Goal: Task Accomplishment & Management: Use online tool/utility

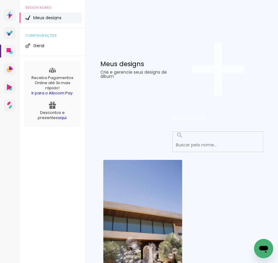
click at [233, 43] on paper-button "Criar um design" at bounding box center [218, 69] width 90 height 104
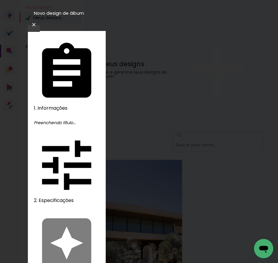
type input "Larissa 1 aninho"
type paper-input "Larissa 1 aninho"
click at [0, 0] on slot "Avançar" at bounding box center [0, 0] width 0 height 0
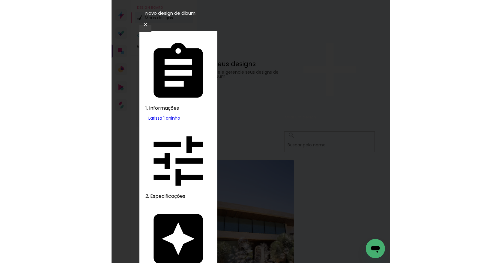
scroll to position [43, 0]
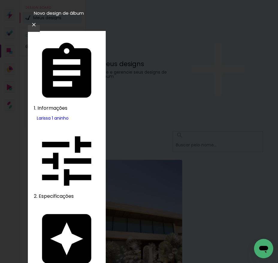
type input "pho"
type paper-input "pho"
click at [0, 0] on slot "Avançar" at bounding box center [0, 0] width 0 height 0
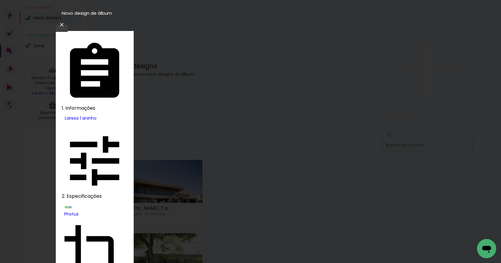
scroll to position [14, 0]
click at [0, 0] on slot "Avançar" at bounding box center [0, 0] width 0 height 0
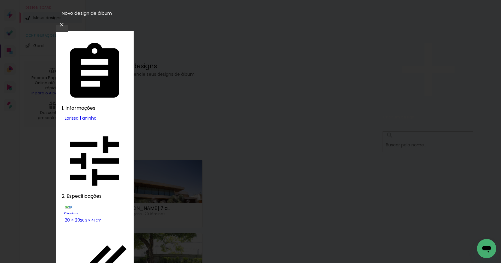
type paper-checkbox "on"
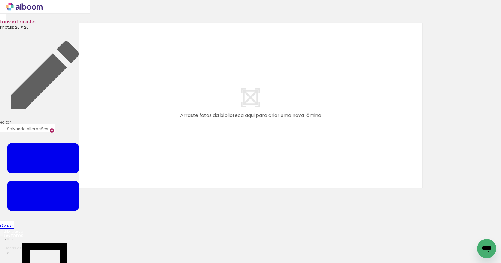
scroll to position [0, 940]
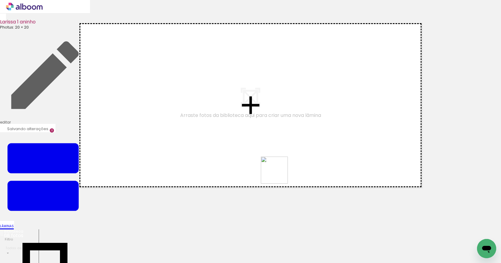
drag, startPoint x: 229, startPoint y: 243, endPoint x: 292, endPoint y: 161, distance: 103.1
click at [278, 161] on quentale-workspace at bounding box center [250, 131] width 501 height 263
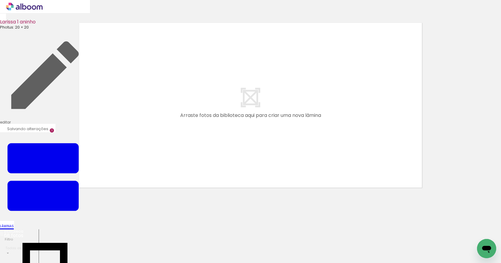
scroll to position [8, 0]
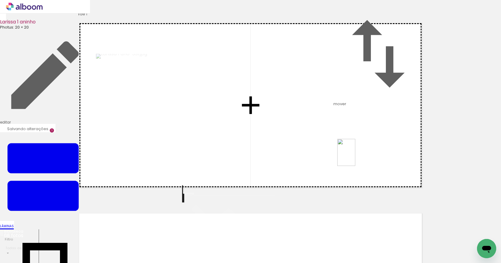
drag, startPoint x: 369, startPoint y: 251, endPoint x: 356, endPoint y: 157, distance: 95.4
click at [278, 157] on quentale-workspace at bounding box center [250, 131] width 501 height 263
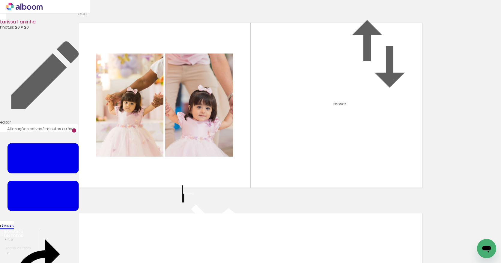
scroll to position [77, 0]
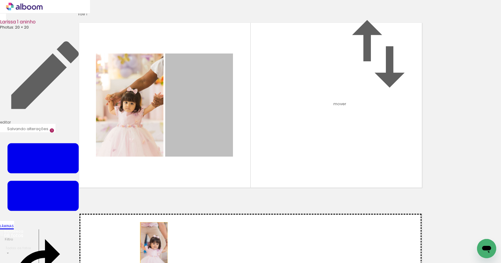
drag, startPoint x: 201, startPoint y: 86, endPoint x: 152, endPoint y: 196, distance: 121.1
click at [152, 196] on div "Inserir lâmina 1 de 1" at bounding box center [250, 192] width 501 height 381
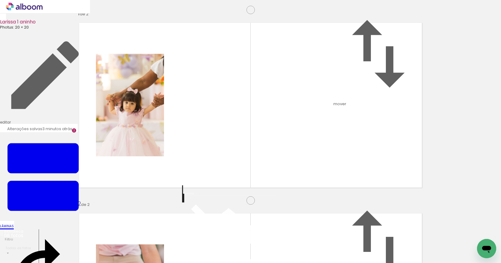
scroll to position [138, 0]
drag, startPoint x: 138, startPoint y: 171, endPoint x: 138, endPoint y: 197, distance: 25.5
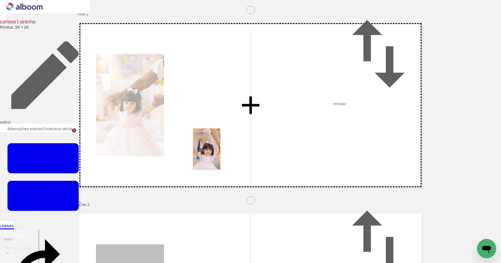
drag, startPoint x: 145, startPoint y: 171, endPoint x: 205, endPoint y: 41, distance: 142.7
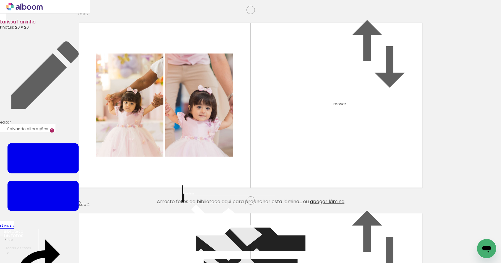
scroll to position [62, 0]
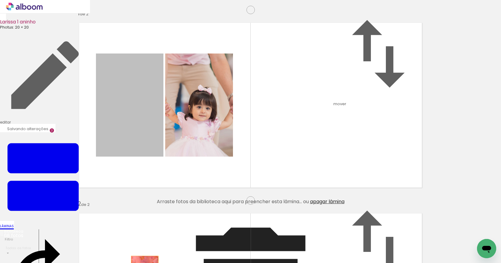
drag, startPoint x: 136, startPoint y: 74, endPoint x: 143, endPoint y: 244, distance: 170.5
click at [143, 244] on quentale-workspace at bounding box center [250, 131] width 501 height 263
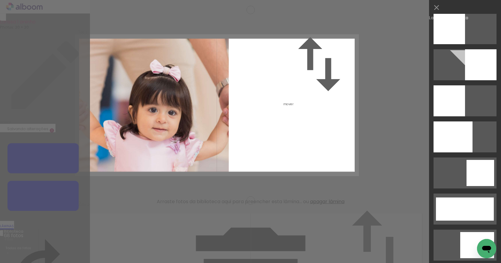
scroll to position [1330, 0]
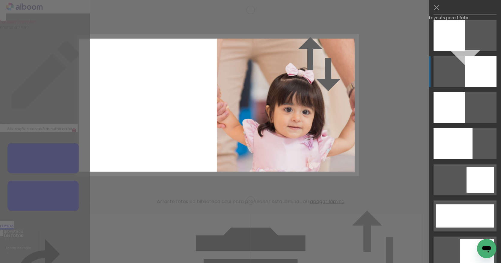
click at [278, 77] on div at bounding box center [481, 71] width 32 height 31
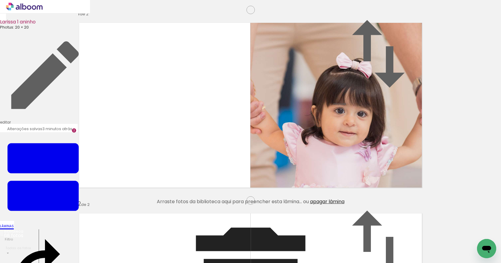
scroll to position [146, 0]
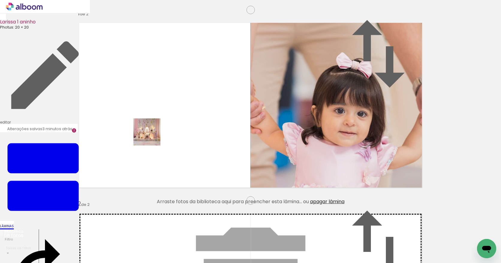
drag, startPoint x: 145, startPoint y: 143, endPoint x: 152, endPoint y: 136, distance: 9.3
click at [152, 136] on quentale-workspace at bounding box center [250, 131] width 501 height 263
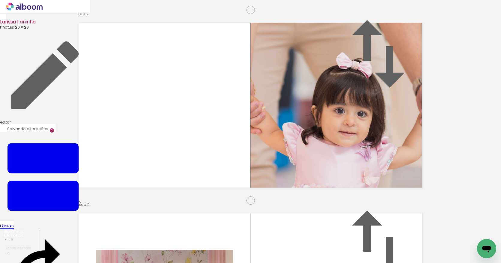
click at [27, 245] on input "Todas as fotos" at bounding box center [19, 247] width 29 height 5
click at [0, 0] on slot "Não utilizadas" at bounding box center [0, 0] width 0 height 0
type input "Não utilizadas"
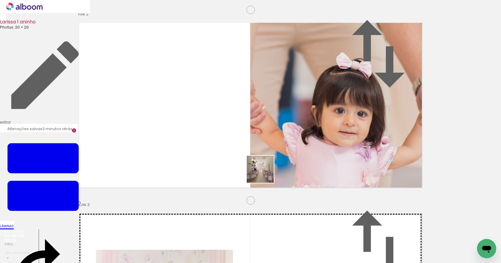
drag, startPoint x: 258, startPoint y: 241, endPoint x: 265, endPoint y: 170, distance: 70.9
click at [265, 170] on quentale-workspace at bounding box center [250, 131] width 501 height 263
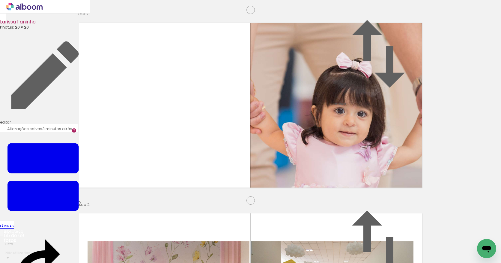
scroll to position [0, 791]
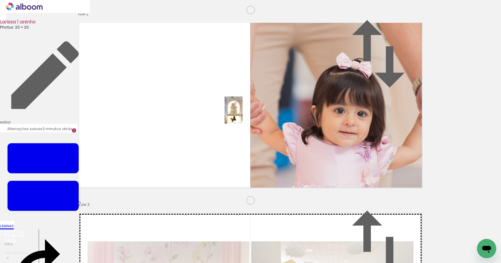
drag, startPoint x: 244, startPoint y: 242, endPoint x: 243, endPoint y: 115, distance: 126.9
click at [243, 114] on quentale-workspace at bounding box center [250, 131] width 501 height 263
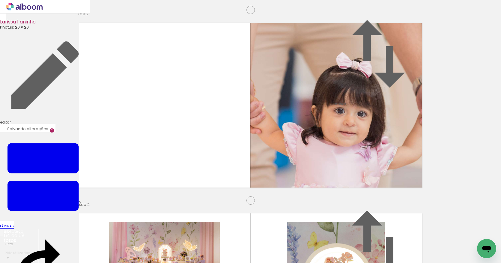
scroll to position [0, 968]
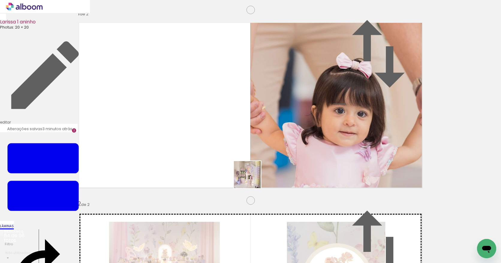
drag, startPoint x: 314, startPoint y: 217, endPoint x: 271, endPoint y: 224, distance: 43.9
click at [252, 179] on quentale-workspace at bounding box center [250, 131] width 501 height 263
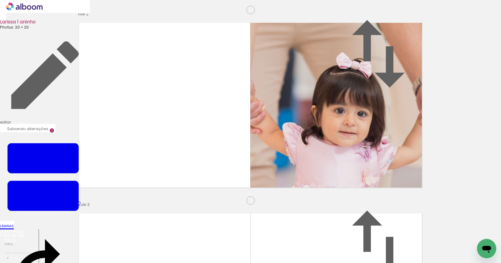
scroll to position [0, 1351]
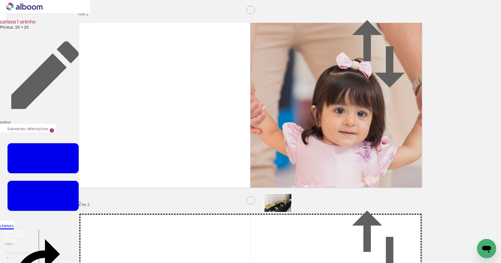
drag, startPoint x: 290, startPoint y: 243, endPoint x: 283, endPoint y: 212, distance: 31.7
click at [278, 212] on quentale-workspace at bounding box center [250, 131] width 501 height 263
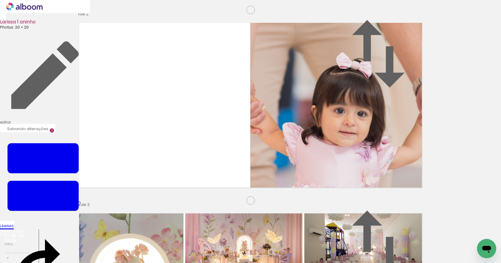
scroll to position [235, 0]
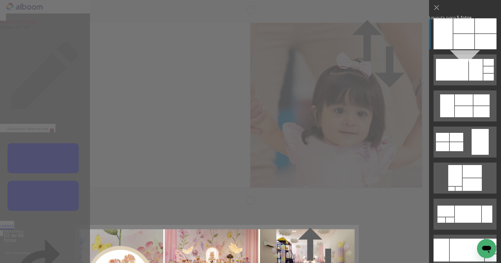
scroll to position [198, 0]
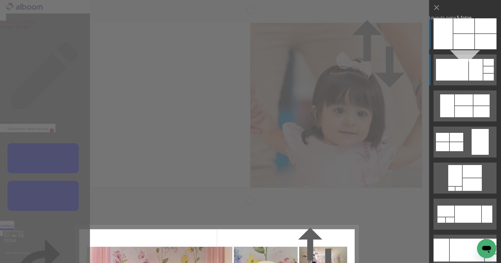
click at [278, 64] on div at bounding box center [452, 70] width 32 height 22
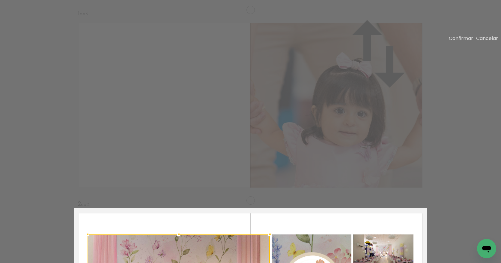
drag, startPoint x: 377, startPoint y: 162, endPoint x: 371, endPoint y: 138, distance: 25.0
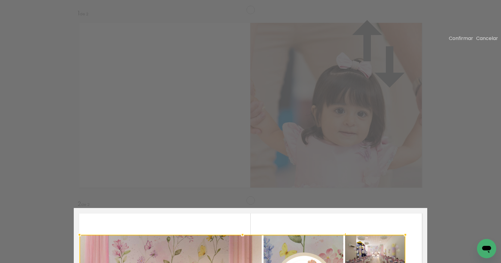
drag, startPoint x: 309, startPoint y: 137, endPoint x: 301, endPoint y: 137, distance: 8.1
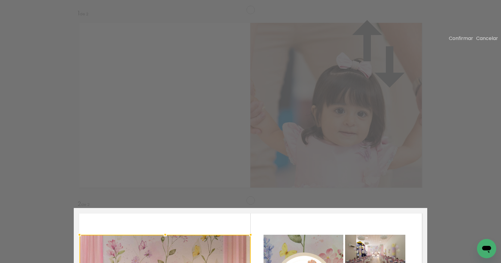
drag, startPoint x: 253, startPoint y: 132, endPoint x: 276, endPoint y: 130, distance: 23.3
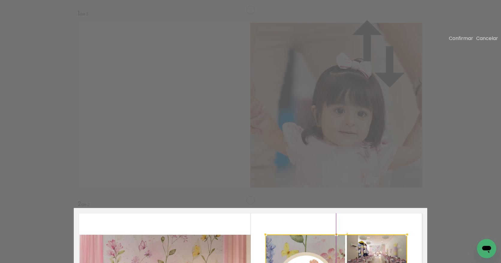
click at [0, 0] on slot "Confirmar" at bounding box center [0, 0] width 0 height 0
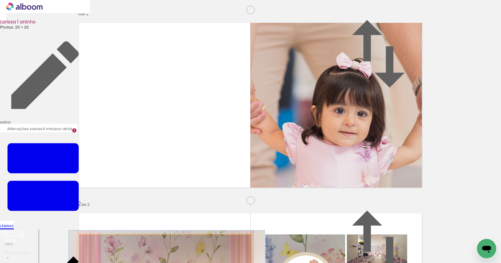
click at [94, 238] on div at bounding box center [94, 240] width 5 height 5
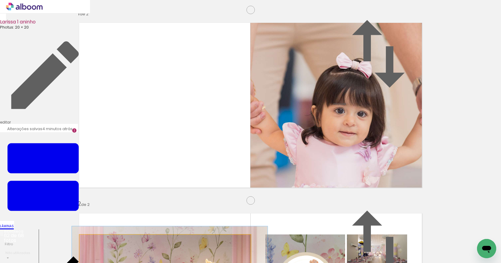
drag, startPoint x: 139, startPoint y: 147, endPoint x: 143, endPoint y: 136, distance: 11.5
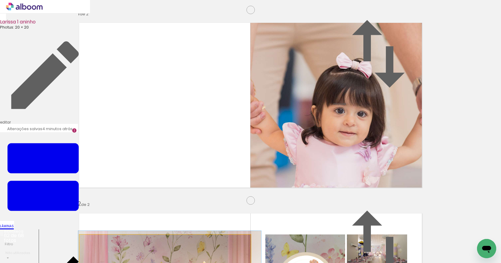
type paper-slider "100"
click at [92, 238] on div at bounding box center [94, 240] width 5 height 5
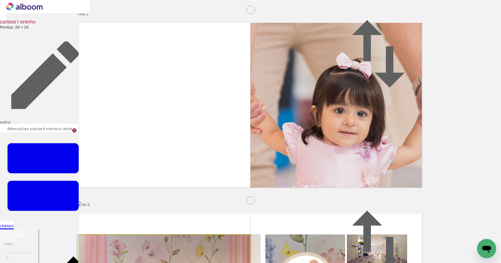
drag, startPoint x: 155, startPoint y: 130, endPoint x: 154, endPoint y: 134, distance: 4.6
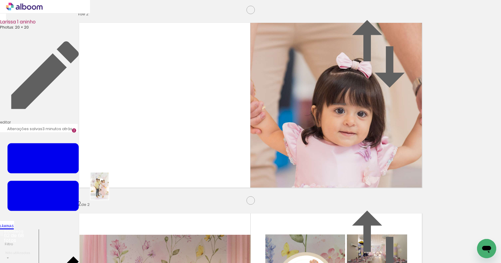
drag, startPoint x: 95, startPoint y: 248, endPoint x: 109, endPoint y: 190, distance: 59.6
click at [109, 190] on quentale-workspace at bounding box center [250, 131] width 501 height 263
drag, startPoint x: 98, startPoint y: 246, endPoint x: 234, endPoint y: 156, distance: 163.3
click at [234, 156] on quentale-workspace at bounding box center [250, 131] width 501 height 263
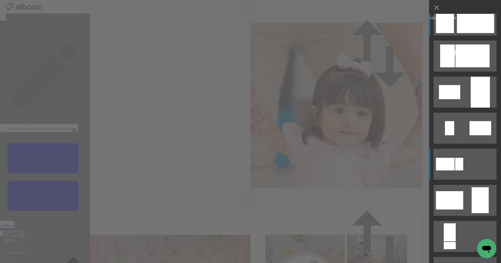
scroll to position [0, 0]
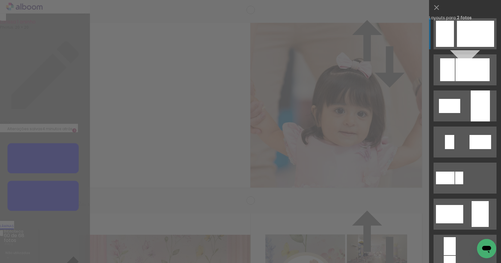
click at [278, 37] on div at bounding box center [475, 34] width 37 height 26
click at [278, 38] on div at bounding box center [475, 34] width 37 height 26
